Goal: Download file/media

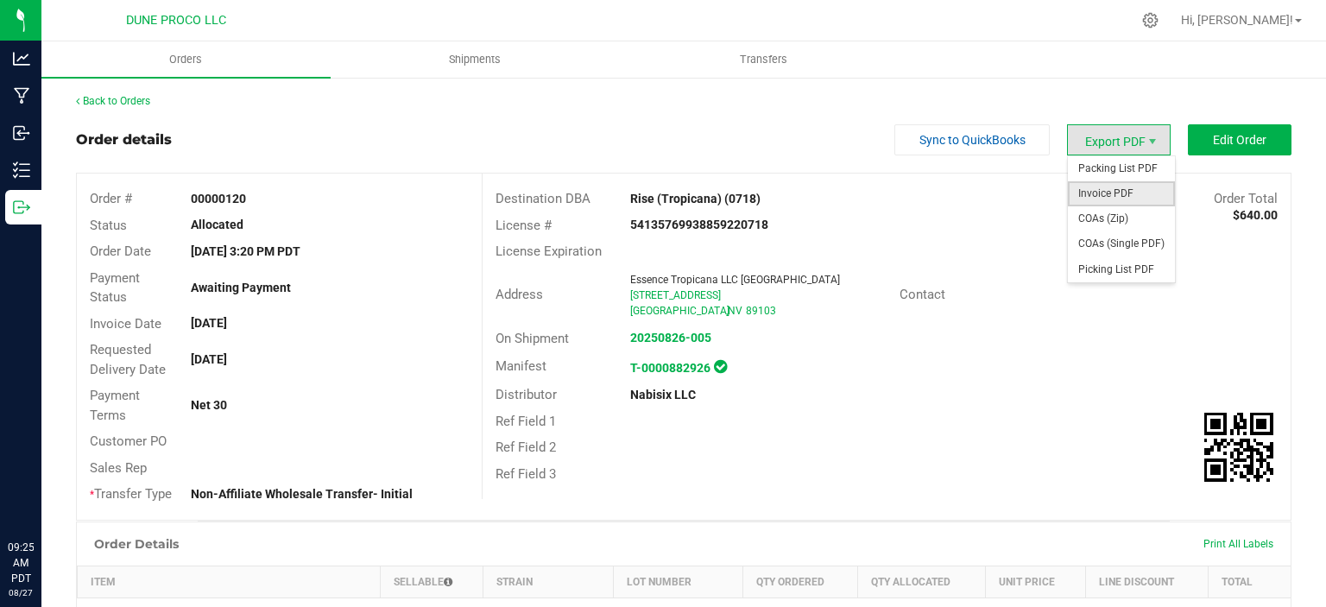
click at [1084, 200] on span "Invoice PDF" at bounding box center [1121, 193] width 107 height 25
click at [1113, 145] on span "Export PDF" at bounding box center [1119, 139] width 104 height 31
click at [1105, 192] on span "Invoice PDF" at bounding box center [1121, 193] width 107 height 25
click at [1106, 193] on span "Invoice PDF" at bounding box center [1121, 193] width 107 height 25
click at [1097, 195] on span "Invoice PDF" at bounding box center [1121, 193] width 107 height 25
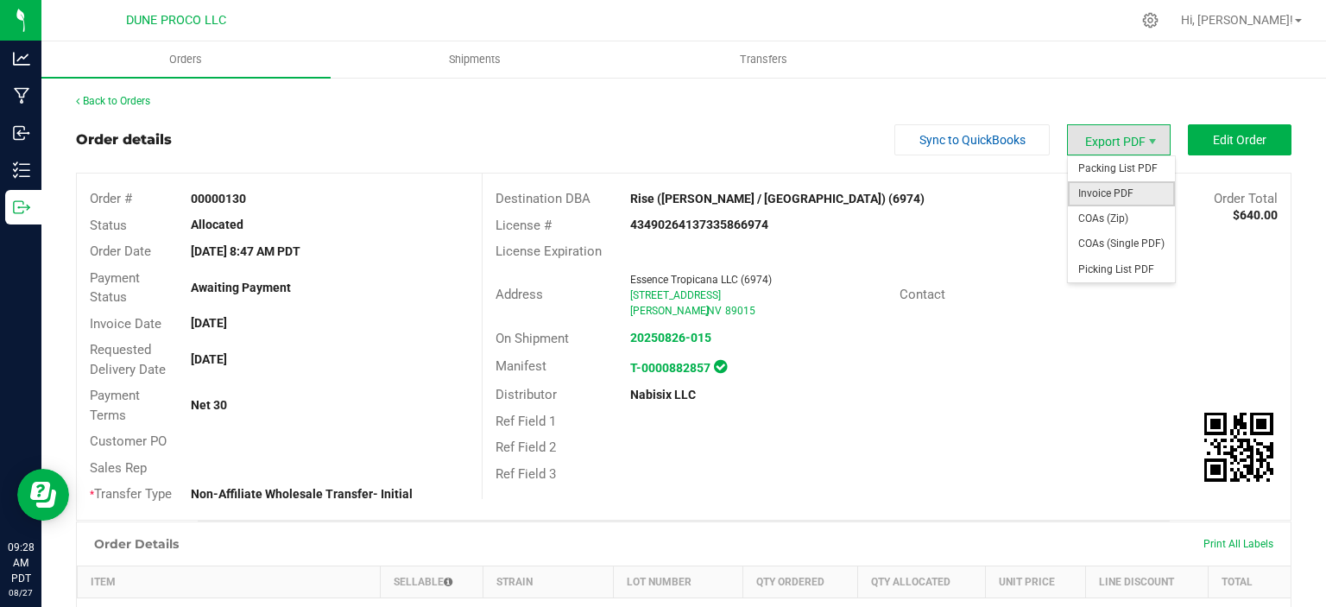
click at [1096, 196] on span "Invoice PDF" at bounding box center [1121, 193] width 107 height 25
click at [1101, 201] on span "Invoice PDF" at bounding box center [1121, 193] width 107 height 25
click at [1127, 199] on span "Invoice PDF" at bounding box center [1121, 193] width 107 height 25
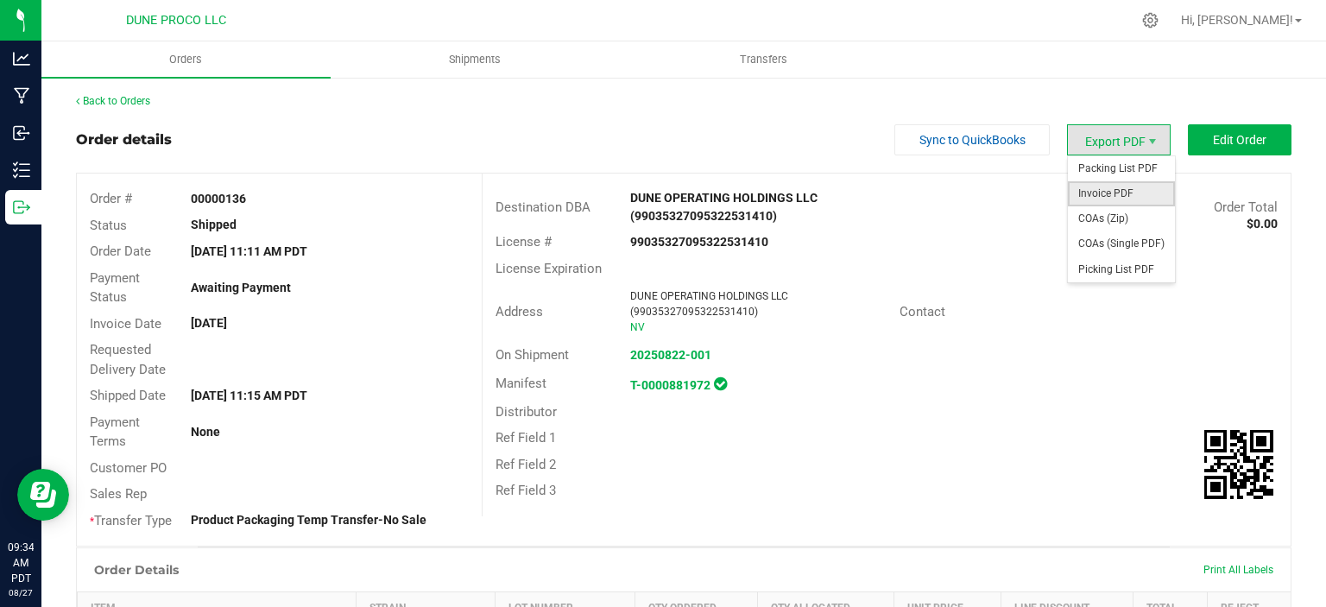
click at [1121, 202] on span "Invoice PDF" at bounding box center [1121, 193] width 107 height 25
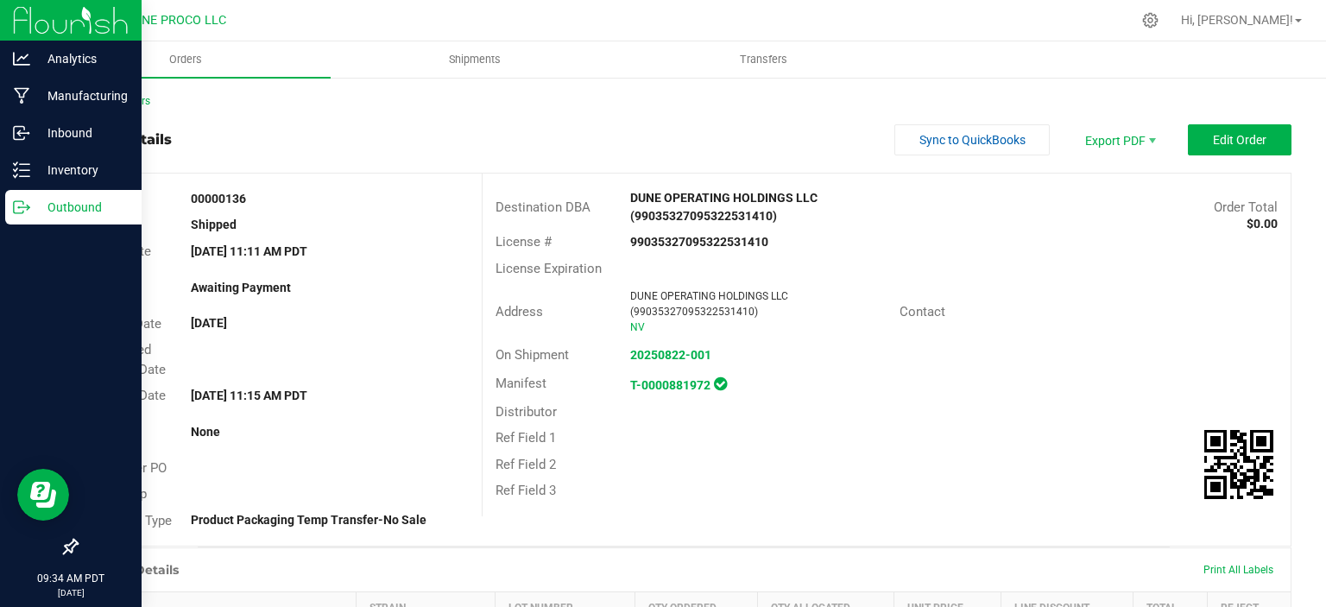
click at [41, 201] on p "Outbound" at bounding box center [82, 207] width 104 height 21
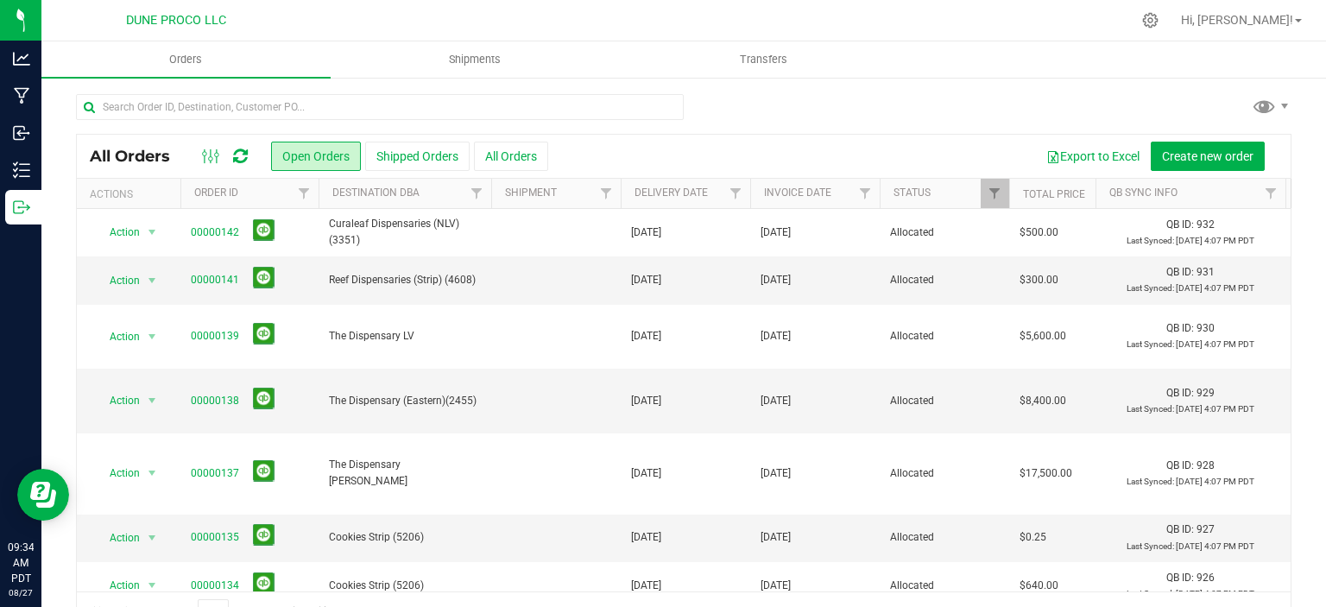
click at [294, 92] on div "All Orders Open Orders Shipped Orders All Orders Export to Excel Create new ord…" at bounding box center [683, 363] width 1285 height 575
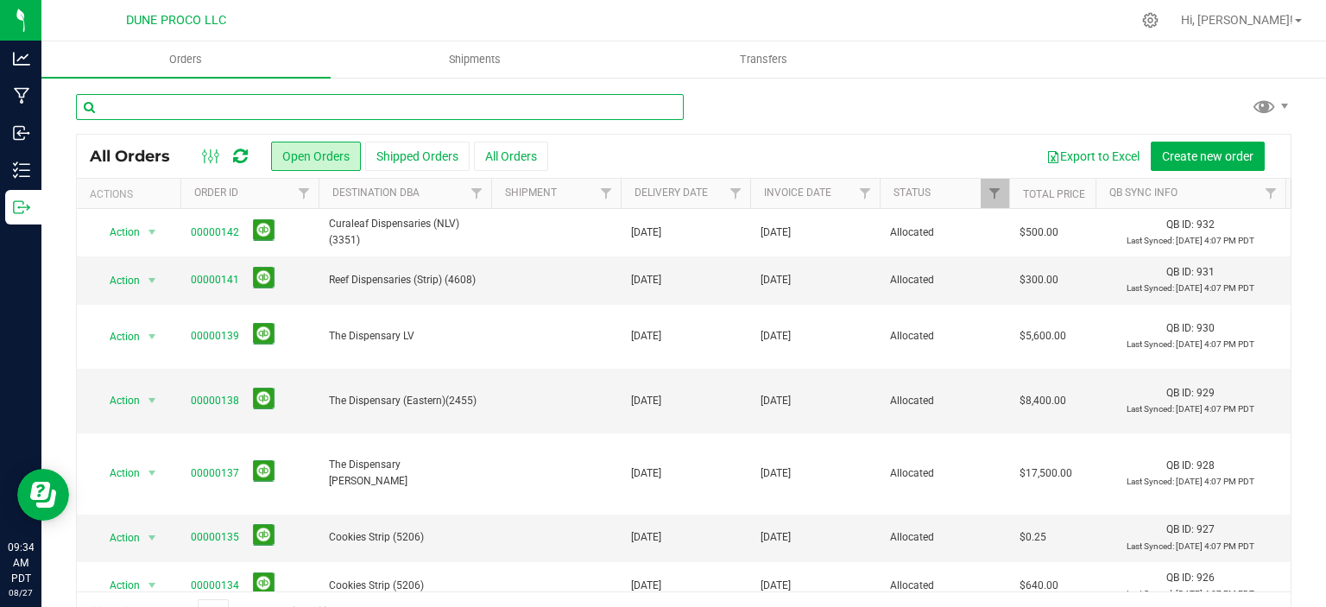
click at [294, 98] on input "text" at bounding box center [380, 107] width 608 height 26
type input "craig"
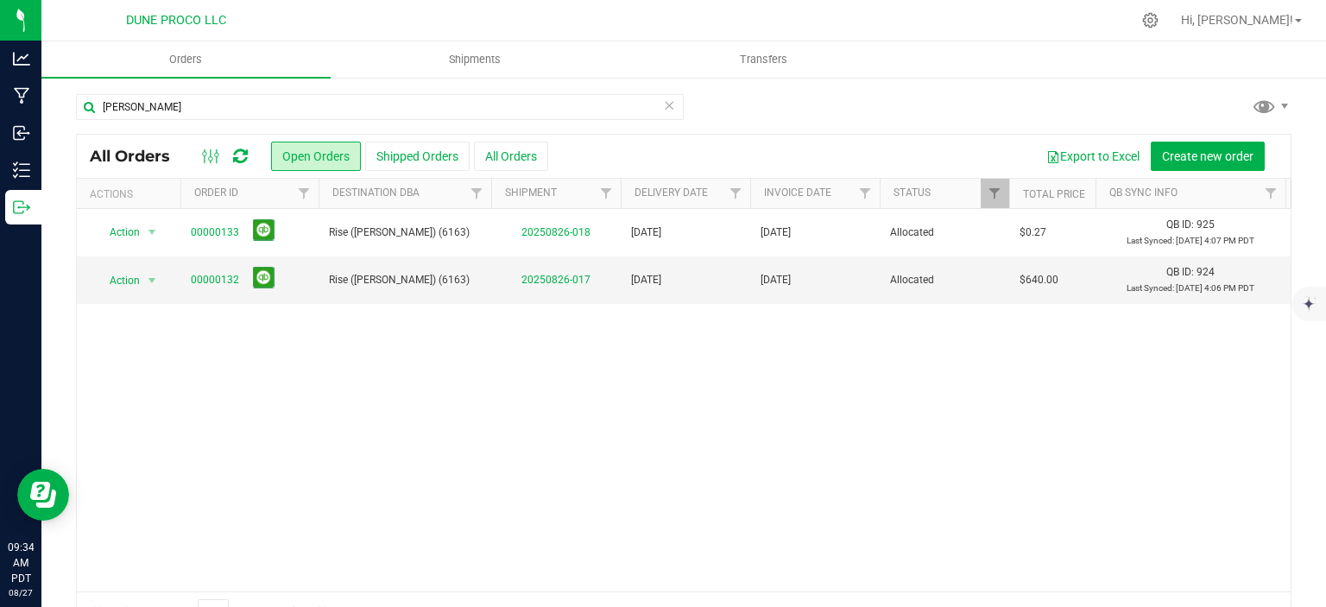
click at [140, 393] on div "Action Action Cancel order Clone order Edit order Mark as fully paid Order audi…" at bounding box center [684, 400] width 1214 height 382
click at [218, 280] on link "00000132" at bounding box center [215, 280] width 48 height 16
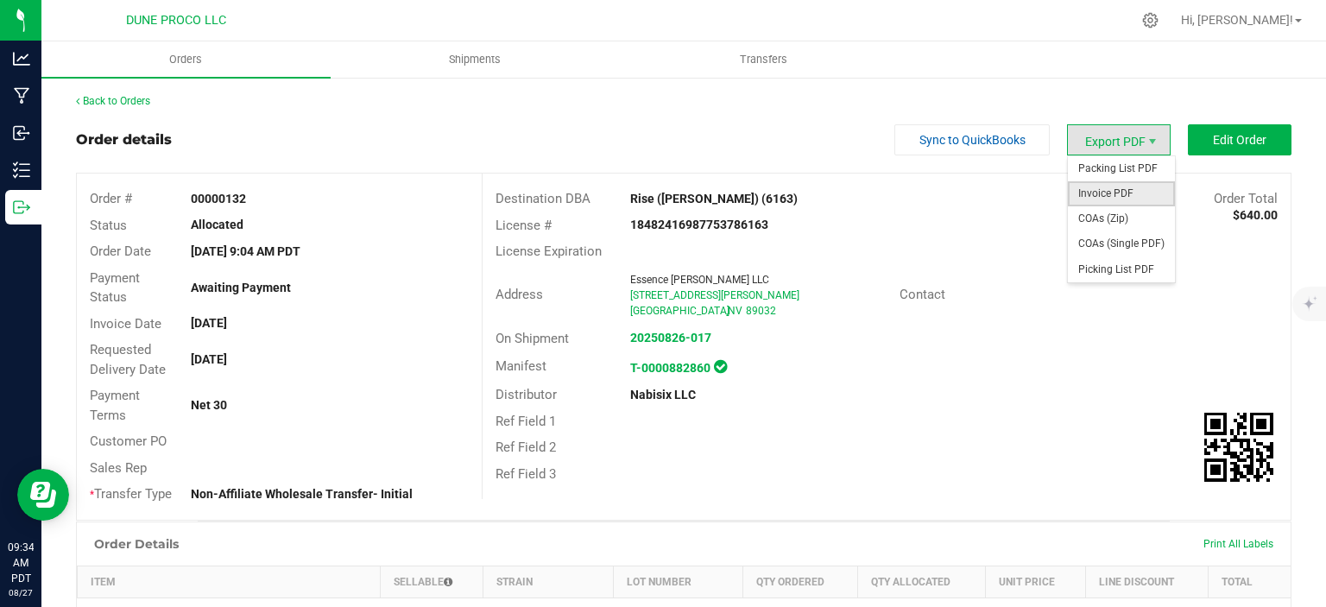
click at [1117, 194] on span "Invoice PDF" at bounding box center [1121, 193] width 107 height 25
click at [1125, 194] on span "Invoice PDF" at bounding box center [1121, 193] width 107 height 25
